Goal: Find specific fact: Find specific fact

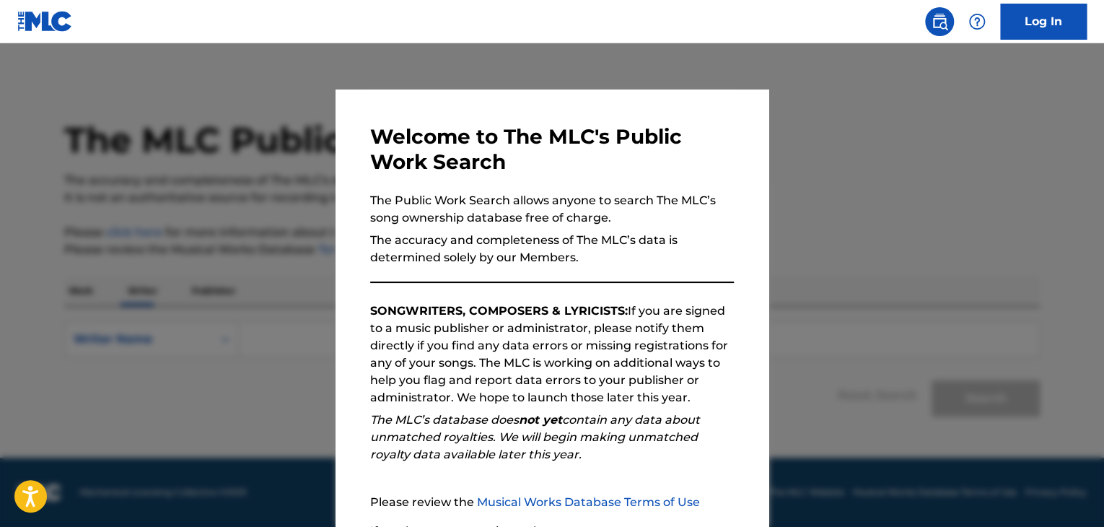
scroll to position [134, 0]
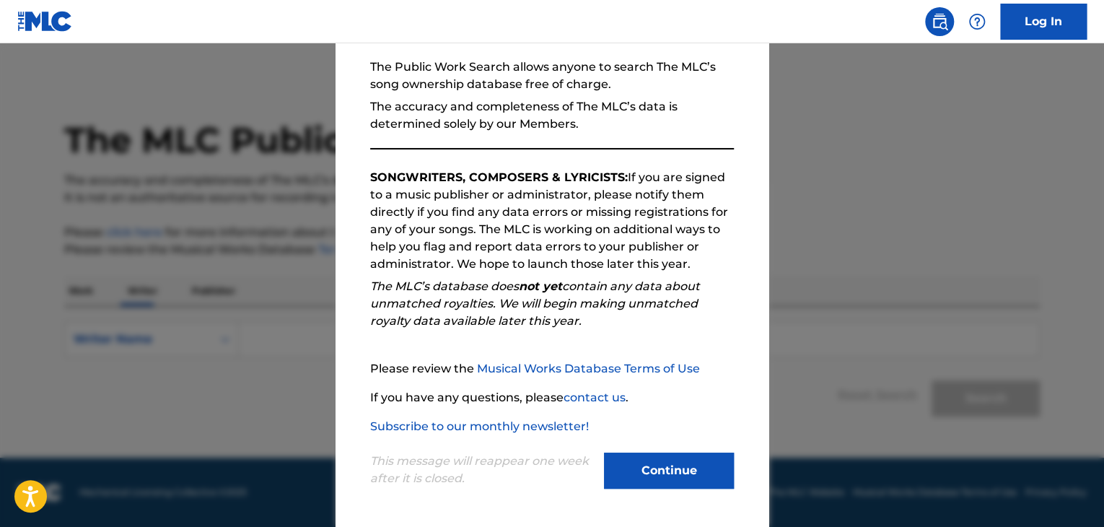
click at [684, 460] on button "Continue" at bounding box center [669, 471] width 130 height 36
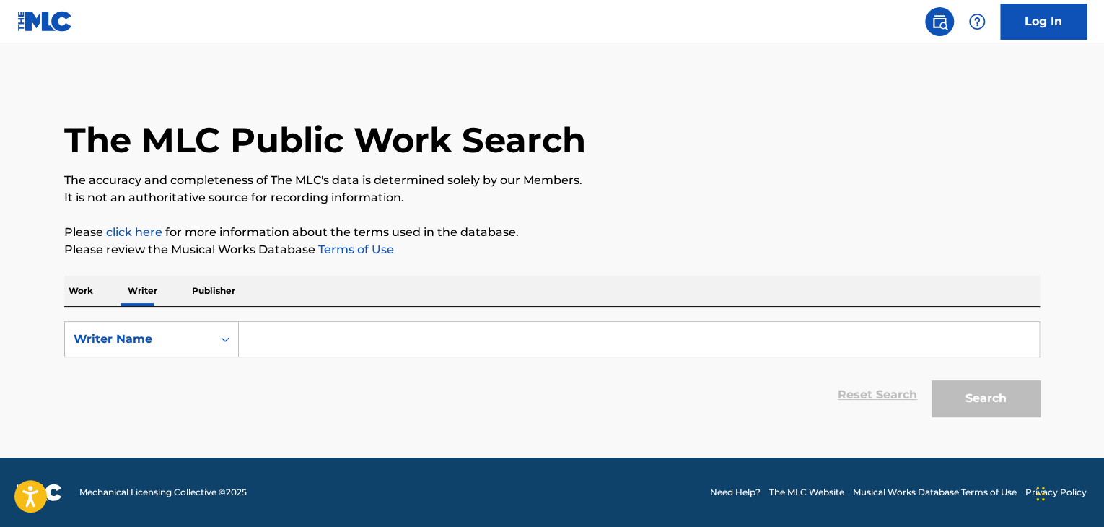
click at [276, 340] on input "Search Form" at bounding box center [639, 339] width 801 height 35
click at [84, 284] on p "Work" at bounding box center [80, 291] width 33 height 30
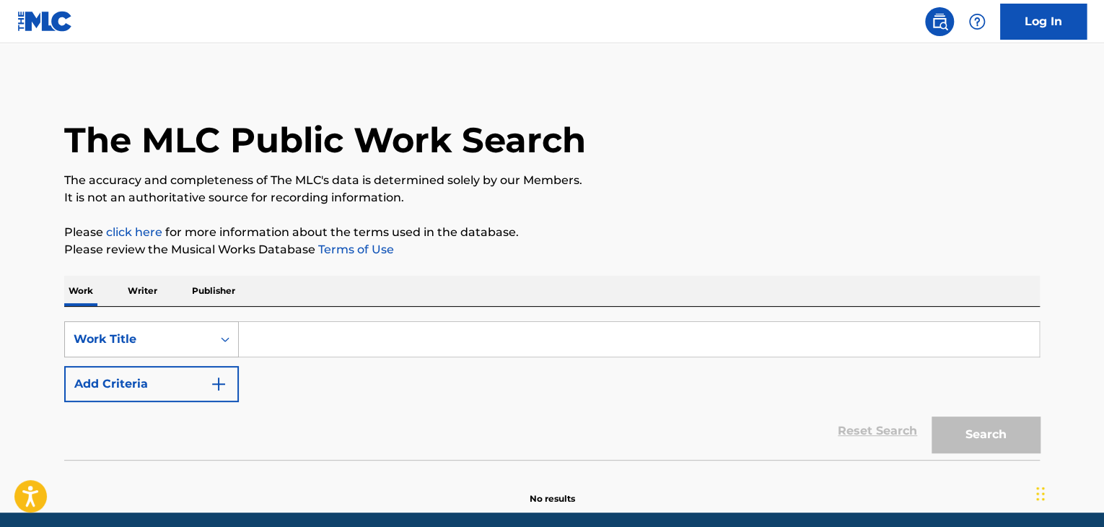
click at [141, 323] on div "Work Title" at bounding box center [151, 339] width 175 height 36
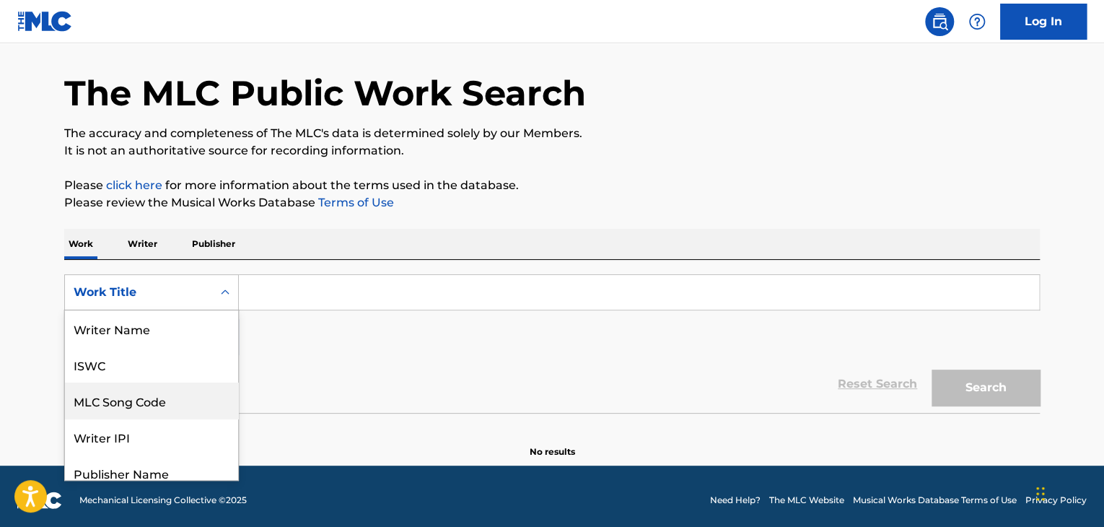
scroll to position [72, 0]
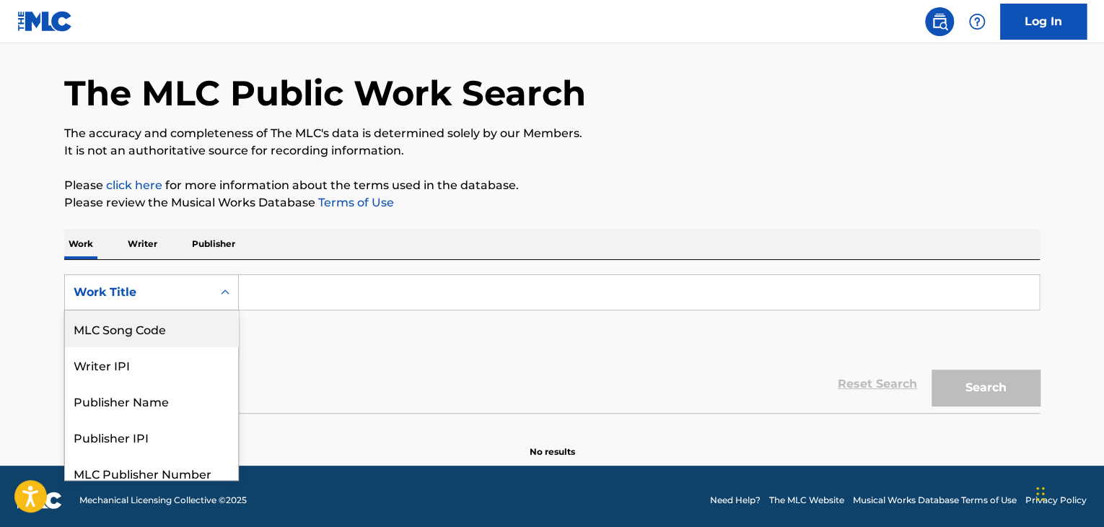
click at [148, 334] on div "MLC Song Code" at bounding box center [151, 328] width 173 height 36
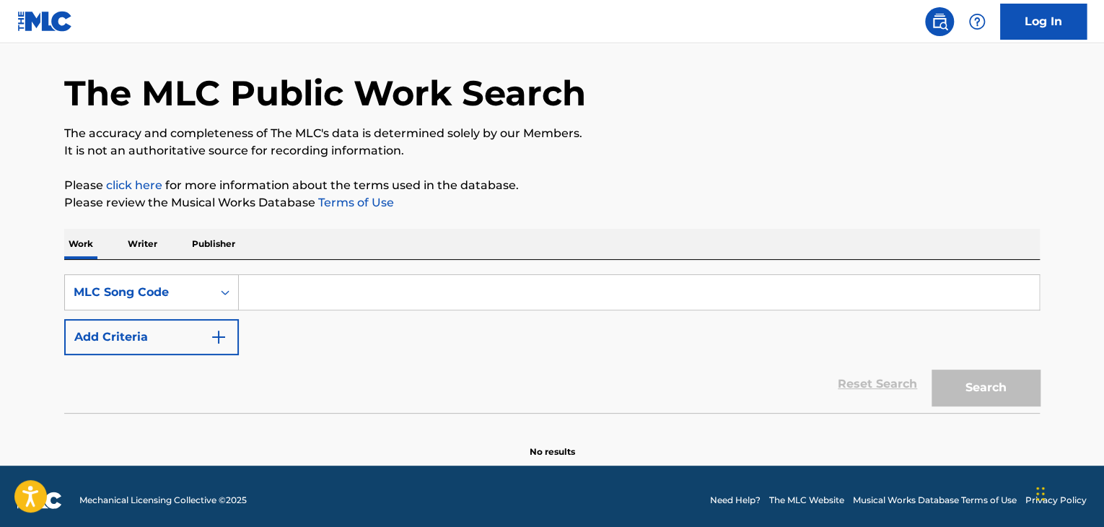
click at [318, 295] on input "Search Form" at bounding box center [639, 292] width 801 height 35
paste input "W41M2Z"
type input "W41M2Z"
click at [539, 217] on div "The MLC Public Work Search The accuracy and completeness of The MLC's data is d…" at bounding box center [552, 245] width 1011 height 426
click at [990, 388] on button "Search" at bounding box center [986, 388] width 108 height 36
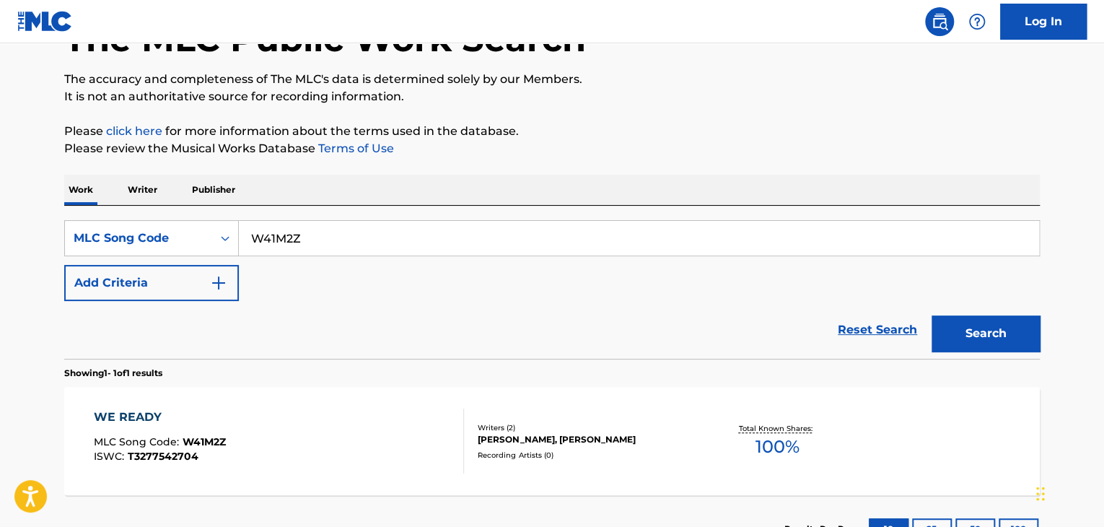
scroll to position [191, 0]
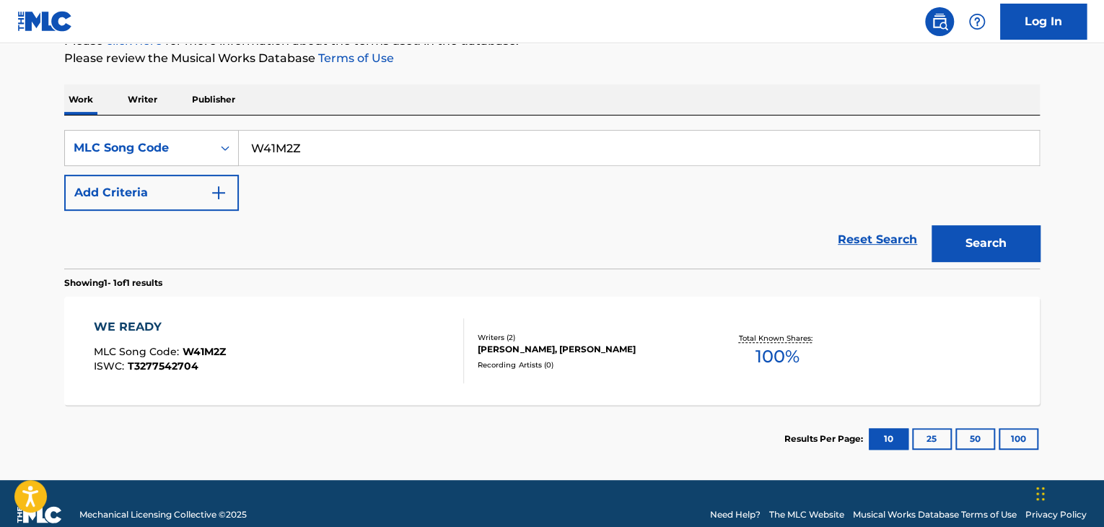
click at [375, 313] on div "WE READY MLC Song Code : W41M2Z ISWC : T3277542704 Writers ( 2 ) [PERSON_NAME],…" at bounding box center [552, 351] width 976 height 108
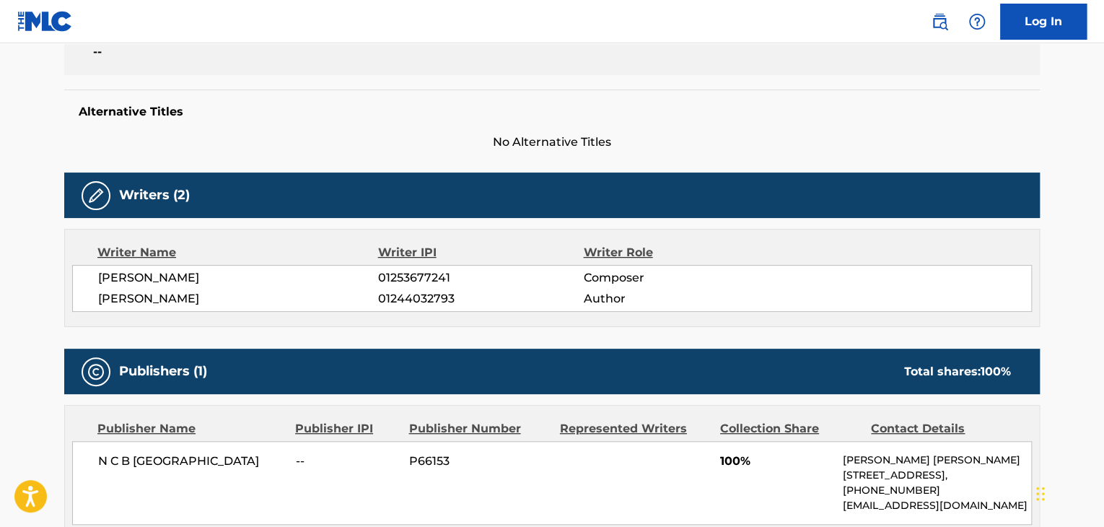
scroll to position [361, 0]
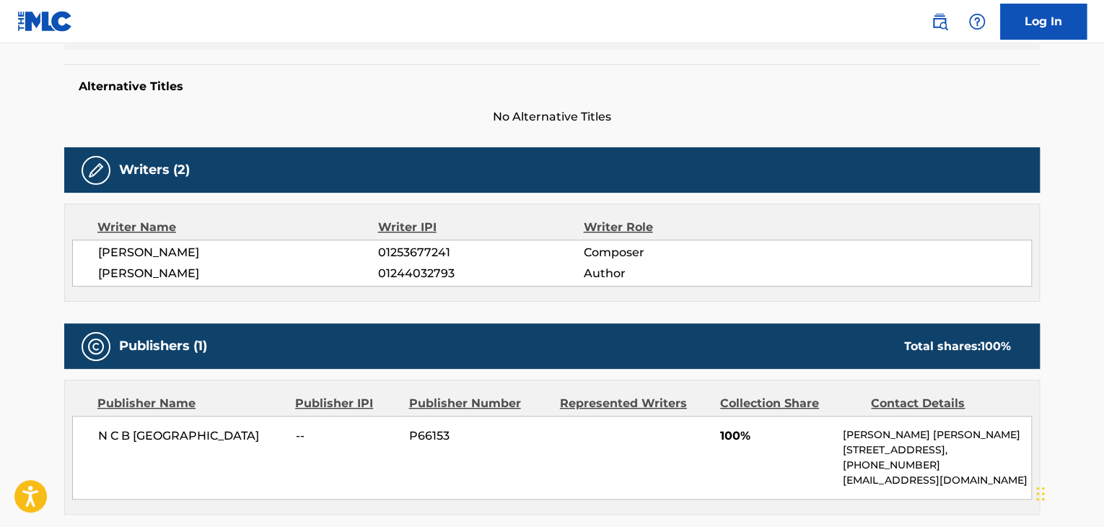
click at [183, 265] on span "[PERSON_NAME]" at bounding box center [238, 273] width 280 height 17
copy div "[PERSON_NAME]"
click at [428, 285] on div "[PERSON_NAME] 01253677241 Composer [PERSON_NAME] 01244032793 Author" at bounding box center [552, 263] width 960 height 47
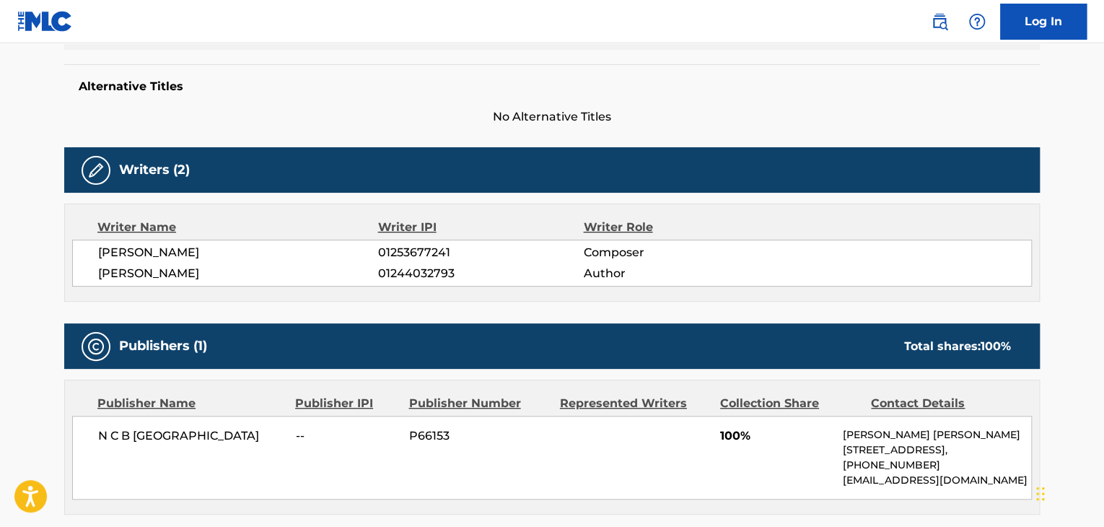
click at [427, 279] on span "01244032793" at bounding box center [480, 273] width 205 height 17
copy span "01244032793"
click at [162, 450] on div "N C B SCANDINAVIA -- P66153 100% [PERSON_NAME] [PERSON_NAME] [STREET_ADDRESS], …" at bounding box center [552, 458] width 960 height 84
click at [162, 436] on span "N C B [GEOGRAPHIC_DATA]" at bounding box center [191, 435] width 187 height 17
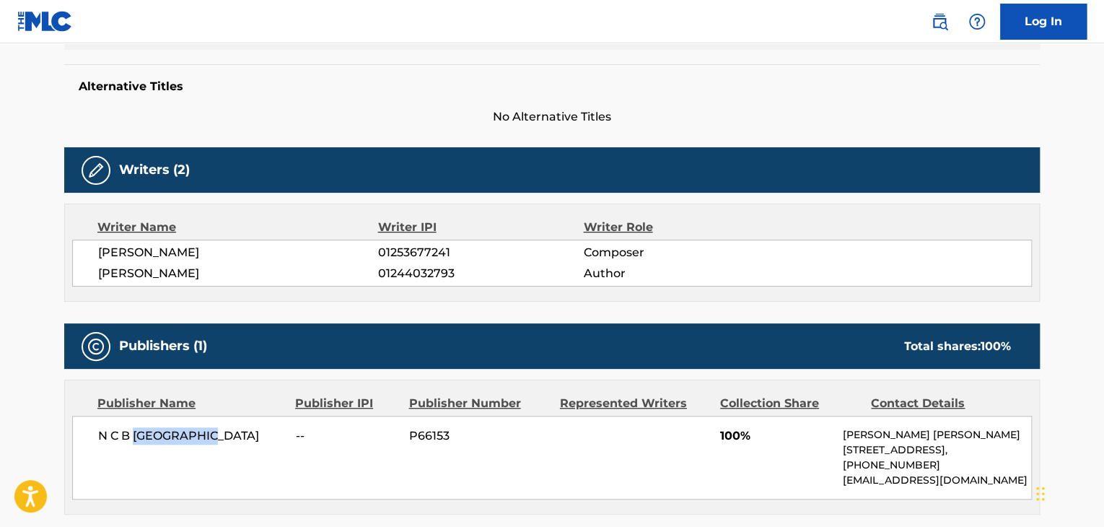
click at [162, 436] on span "N C B [GEOGRAPHIC_DATA]" at bounding box center [191, 435] width 187 height 17
drag, startPoint x: 162, startPoint y: 436, endPoint x: 148, endPoint y: 436, distance: 13.7
click at [148, 436] on span "N C B [GEOGRAPHIC_DATA]" at bounding box center [191, 435] width 187 height 17
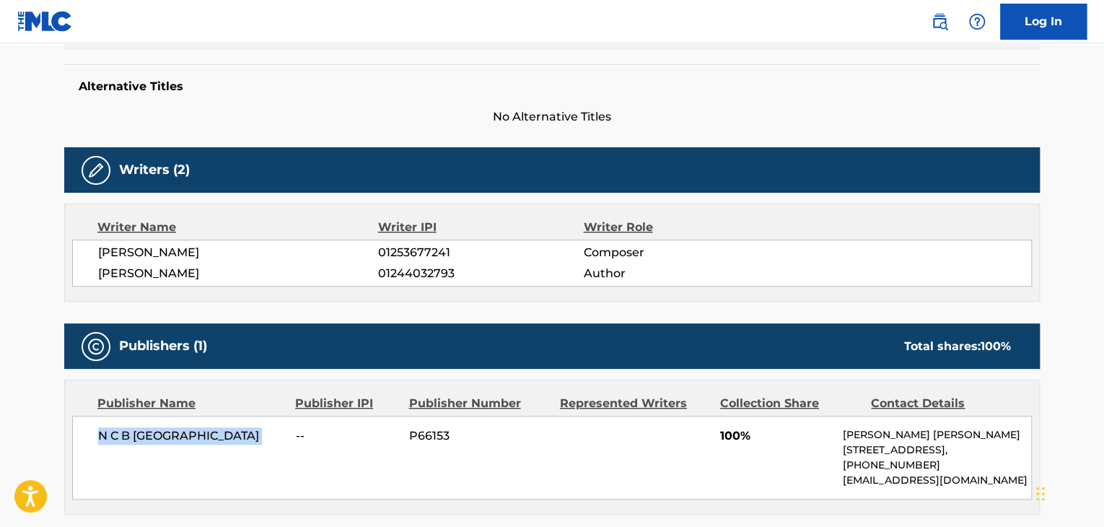
click at [148, 436] on span "N C B [GEOGRAPHIC_DATA]" at bounding box center [191, 435] width 187 height 17
copy div "N C B [GEOGRAPHIC_DATA]"
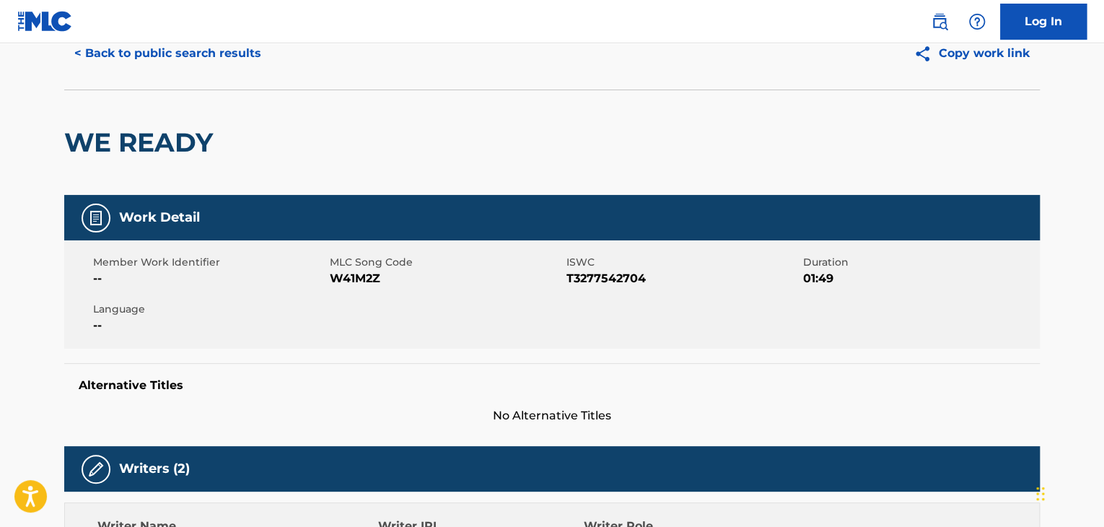
scroll to position [0, 0]
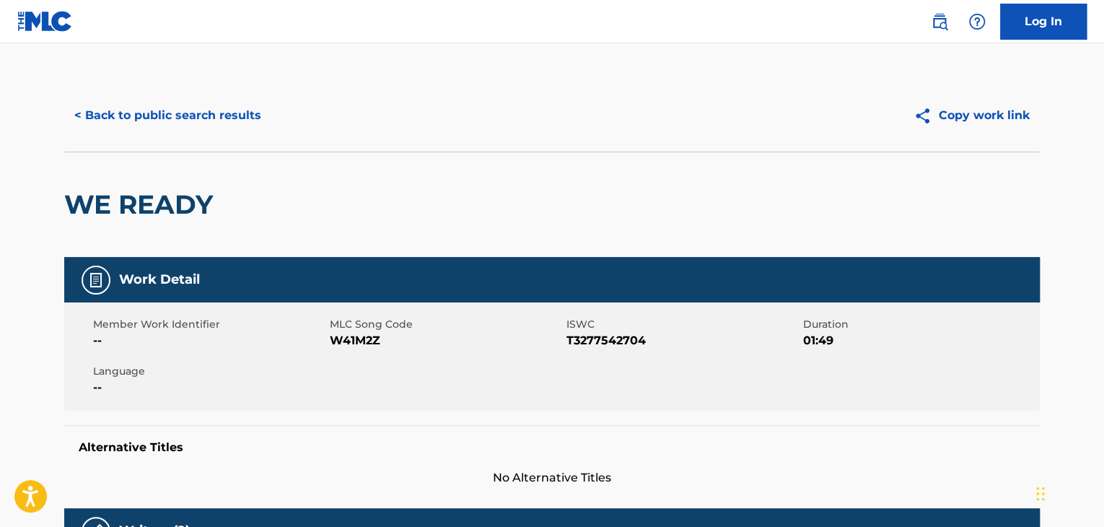
click at [389, 339] on span "W41M2Z" at bounding box center [446, 340] width 233 height 17
click at [352, 349] on div "Member Work Identifier -- MLC Song Code W41M2Z ISWC T3277542704 Duration 01:49 …" at bounding box center [552, 356] width 976 height 108
copy span "W41M2Z"
